Goal: Transaction & Acquisition: Book appointment/travel/reservation

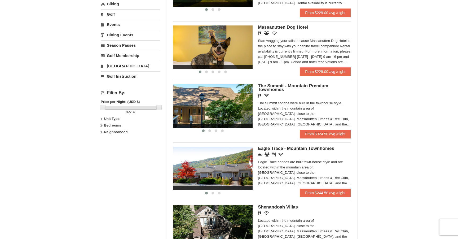
scroll to position [157, 0]
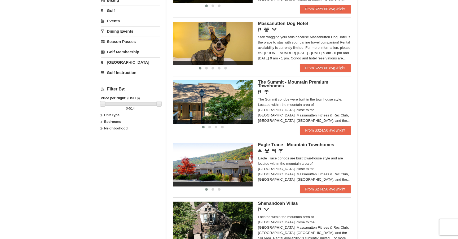
click at [229, 105] on img at bounding box center [212, 101] width 79 height 43
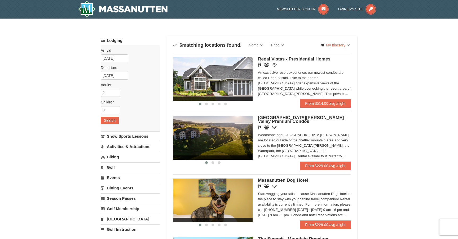
scroll to position [0, 0]
click at [114, 60] on input "[DATE]" at bounding box center [115, 58] width 28 height 8
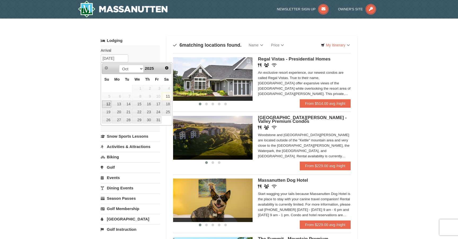
click at [107, 103] on link "12" at bounding box center [106, 103] width 9 height 7
type input "[DATE]"
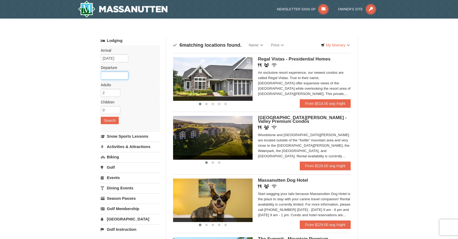
click at [116, 75] on input "text" at bounding box center [115, 76] width 28 height 8
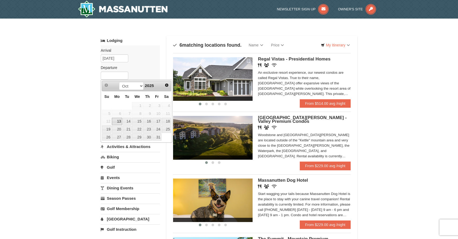
click at [118, 121] on link "13" at bounding box center [117, 121] width 10 height 7
type input "[DATE]"
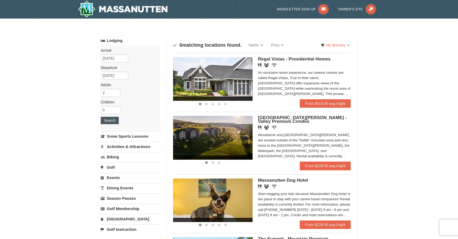
click at [109, 119] on button "Search" at bounding box center [110, 120] width 18 height 7
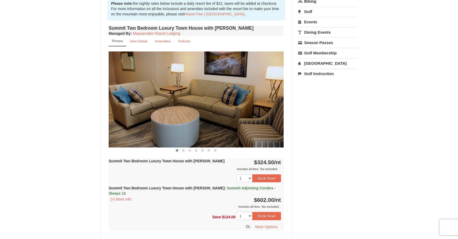
scroll to position [166, 0]
click at [184, 150] on span at bounding box center [183, 150] width 3 height 3
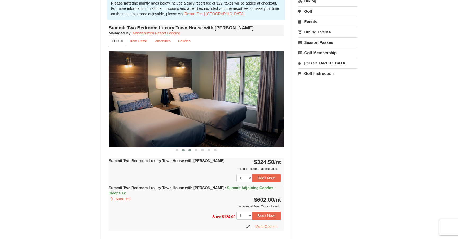
click at [191, 150] on span at bounding box center [189, 150] width 3 height 3
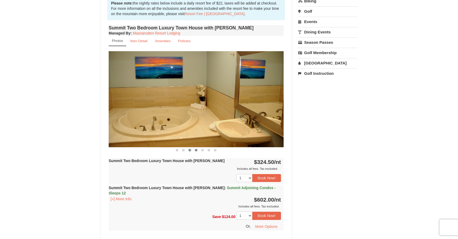
click at [197, 149] on span at bounding box center [196, 150] width 3 height 3
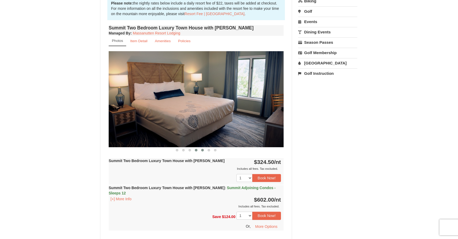
click at [202, 149] on span at bounding box center [202, 150] width 3 height 3
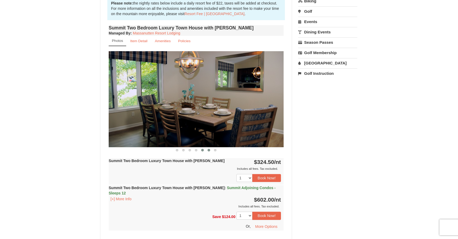
click at [209, 150] on span at bounding box center [208, 150] width 3 height 3
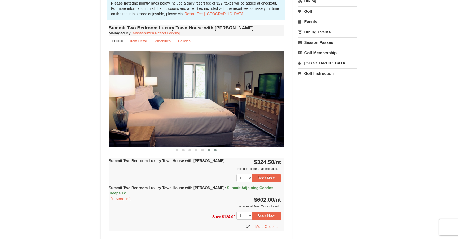
click at [216, 150] on span at bounding box center [215, 150] width 3 height 3
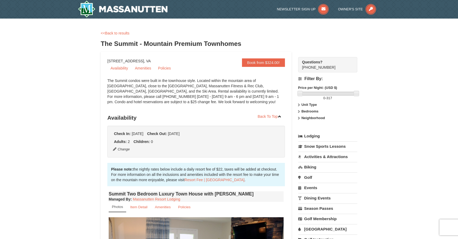
scroll to position [0, 0]
click at [118, 33] on link "<<Back to results" at bounding box center [115, 33] width 29 height 4
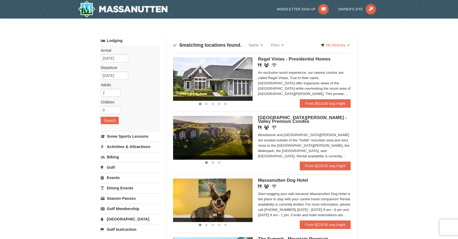
click at [232, 143] on img at bounding box center [212, 137] width 79 height 43
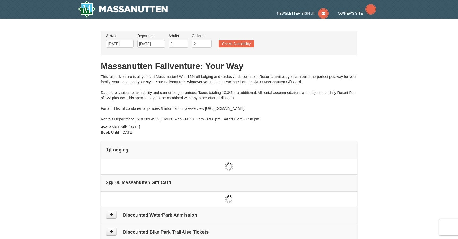
type input "[DATE]"
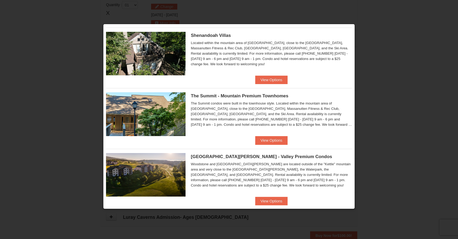
scroll to position [133, 0]
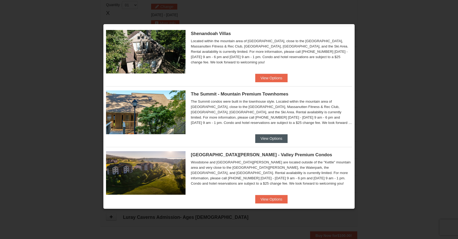
click at [259, 136] on button "View Options" at bounding box center [271, 138] width 32 height 8
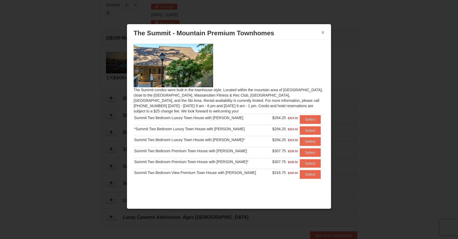
click at [322, 32] on button "×" at bounding box center [322, 32] width 3 height 5
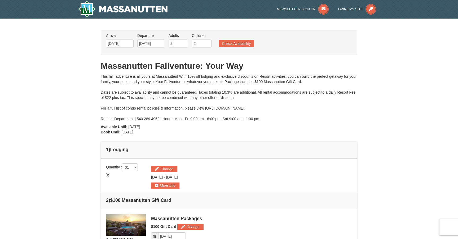
scroll to position [0, 0]
click at [241, 43] on button "Check Availability" at bounding box center [236, 43] width 35 height 7
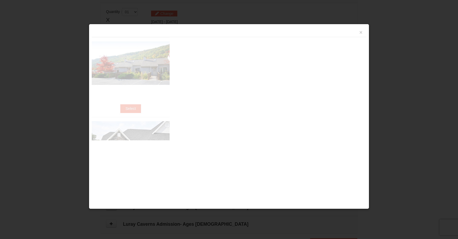
scroll to position [162, 0]
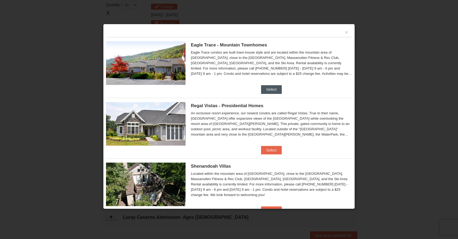
click at [268, 89] on button "Select" at bounding box center [271, 89] width 21 height 8
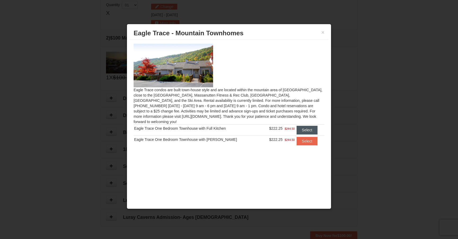
click at [308, 126] on button "Select" at bounding box center [306, 130] width 21 height 8
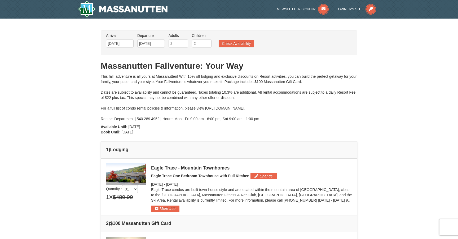
scroll to position [0, 0]
click at [263, 177] on button "Change" at bounding box center [263, 176] width 26 height 6
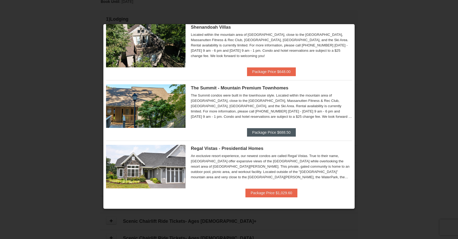
scroll to position [199, 0]
click at [256, 133] on button "Package Price $688.50" at bounding box center [271, 132] width 49 height 8
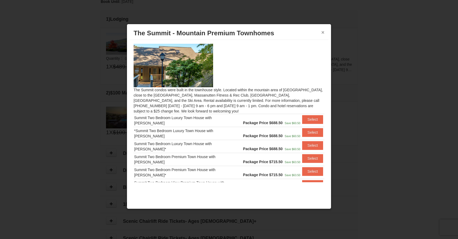
click at [323, 32] on button "×" at bounding box center [322, 32] width 3 height 5
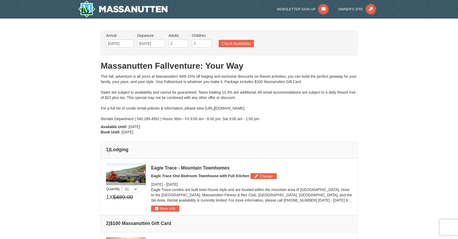
scroll to position [0, 0]
click at [234, 43] on button "Check Availability" at bounding box center [236, 43] width 35 height 7
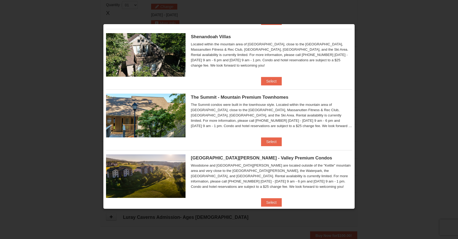
scroll to position [138, 0]
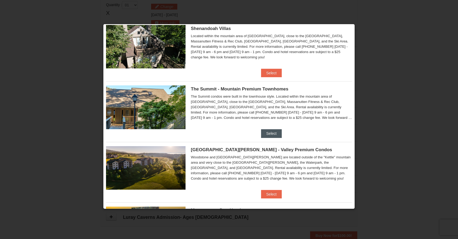
click at [275, 134] on button "Select" at bounding box center [271, 133] width 21 height 8
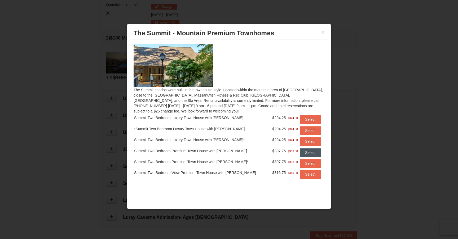
click at [306, 152] on button "Select" at bounding box center [310, 152] width 21 height 8
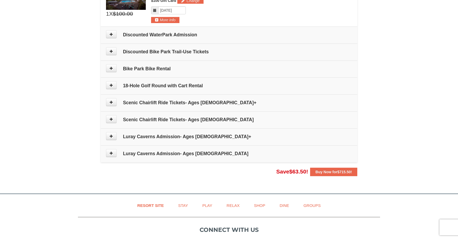
scroll to position [252, 0]
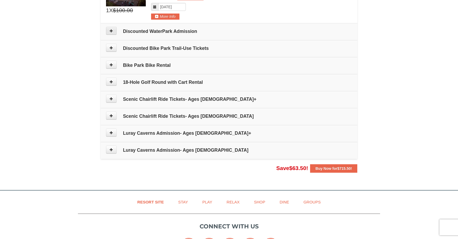
click at [113, 33] on button at bounding box center [111, 31] width 11 height 8
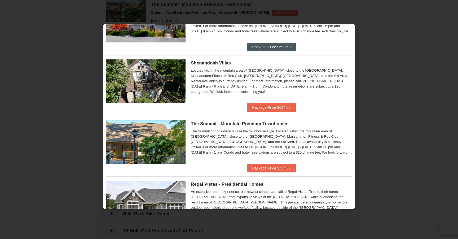
scroll to position [165, 0]
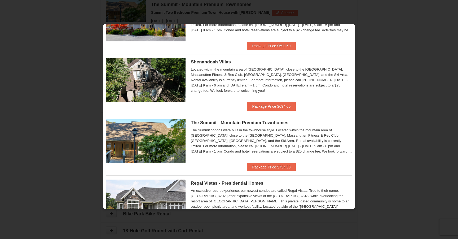
click at [386, 24] on div at bounding box center [229, 119] width 458 height 239
click at [87, 103] on div at bounding box center [229, 119] width 458 height 239
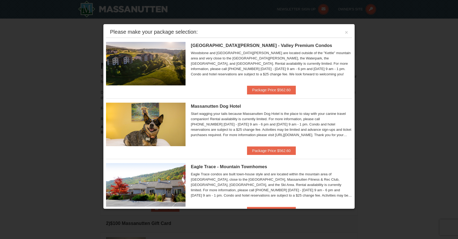
scroll to position [0, 0]
click at [346, 33] on button "×" at bounding box center [346, 32] width 3 height 5
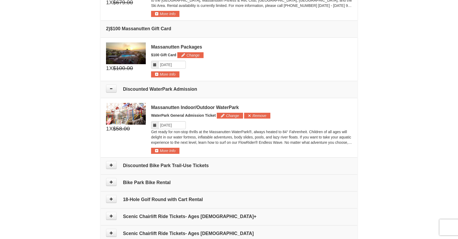
scroll to position [186, 0]
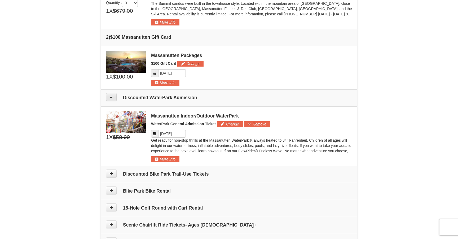
click at [111, 96] on icon at bounding box center [111, 97] width 4 height 4
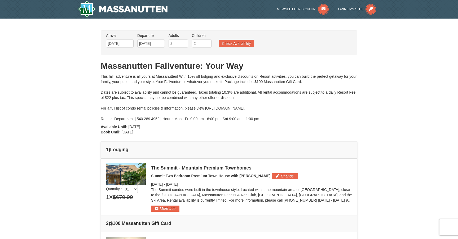
scroll to position [0, 0]
